Goal: Book appointment/travel/reservation

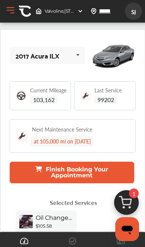
click at [129, 200] on img at bounding box center [127, 205] width 36 height 36
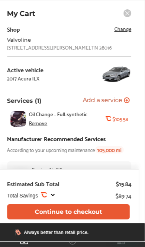
click at [105, 213] on button "Continue to checkout" at bounding box center [68, 211] width 123 height 15
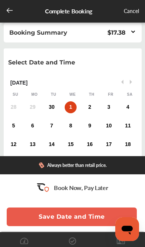
click at [50, 111] on div "30" at bounding box center [52, 107] width 12 height 12
click at [47, 220] on button "Save Date and Time" at bounding box center [72, 216] width 130 height 19
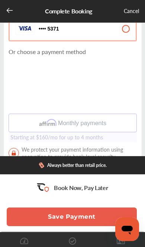
scroll to position [151, 0]
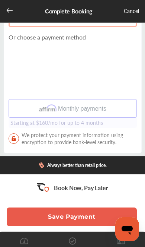
click at [53, 226] on button "Save Payment" at bounding box center [72, 216] width 130 height 19
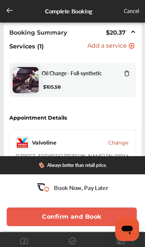
click at [47, 218] on button "Confirm and Book" at bounding box center [72, 216] width 130 height 19
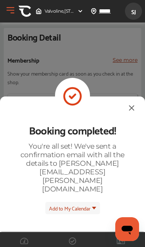
click at [134, 103] on img at bounding box center [131, 107] width 9 height 9
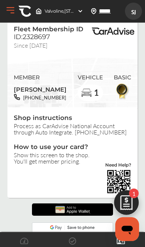
scroll to position [16, 0]
